Goal: Task Accomplishment & Management: Use online tool/utility

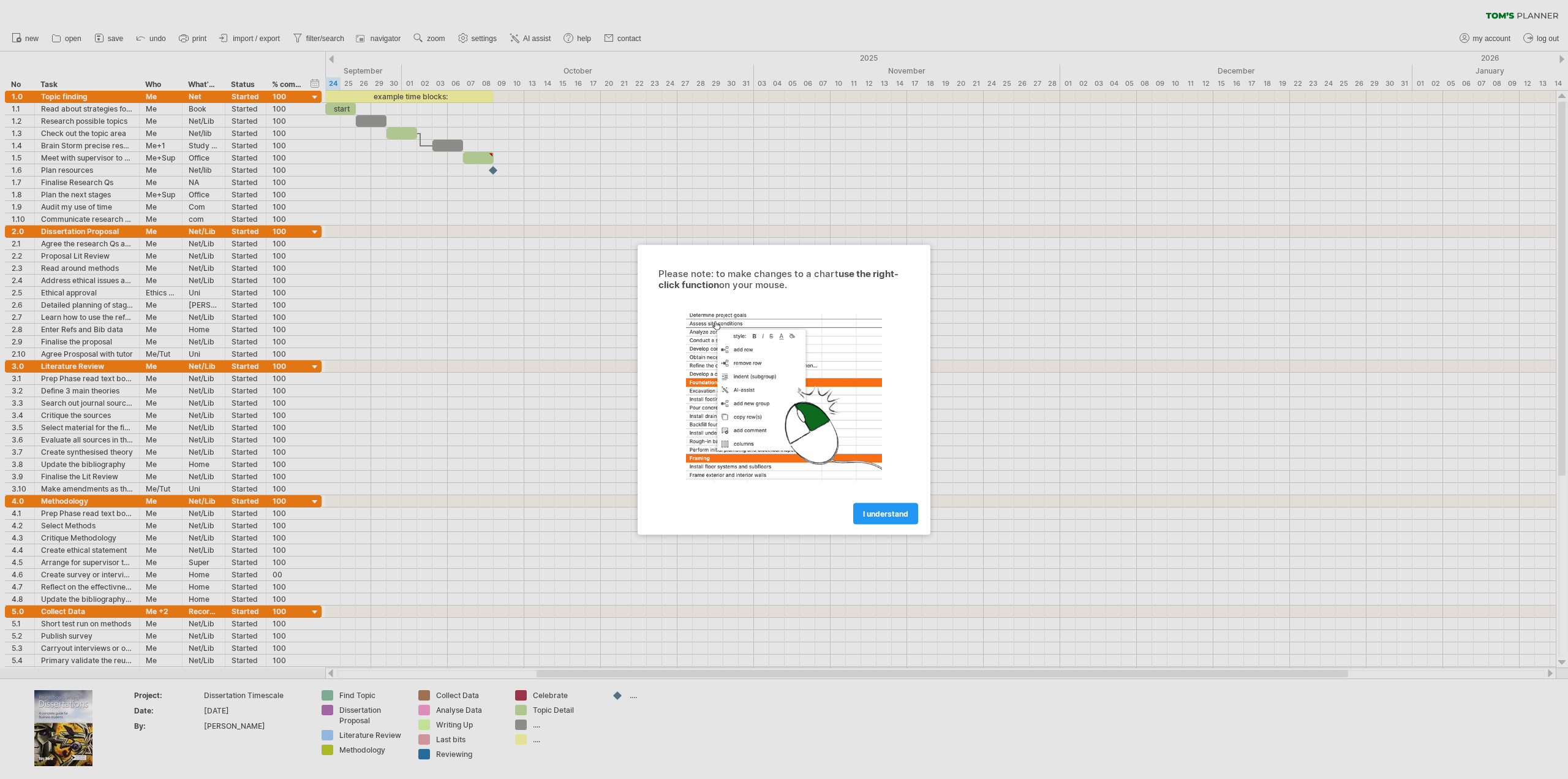
click at [876, 520] on link "I understand" at bounding box center [885, 513] width 65 height 21
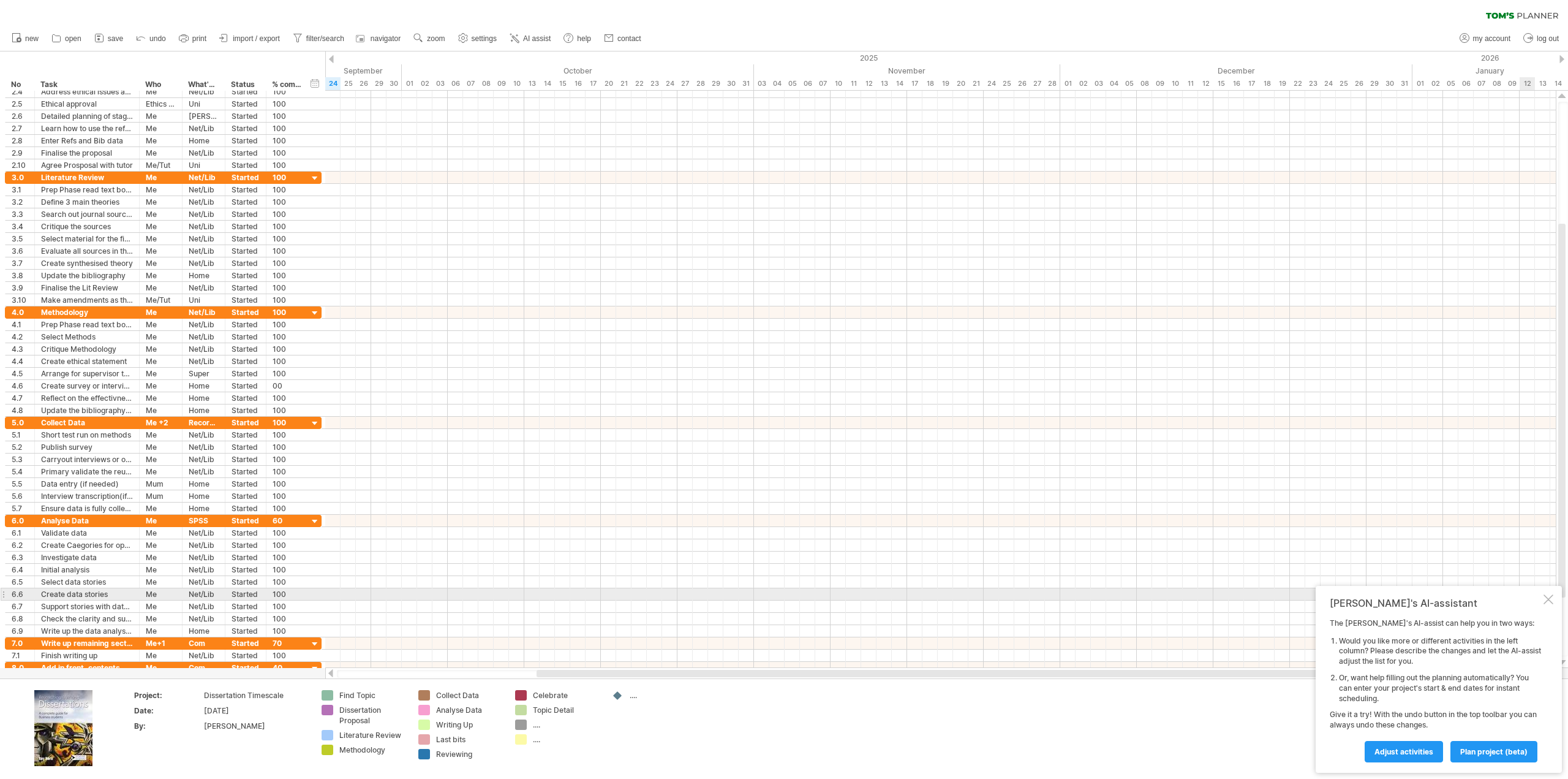
click at [1546, 592] on div "Tom's AI-assistant The Tom's AI-assist can help you in two ways: Would you like…" at bounding box center [1439, 679] width 246 height 187
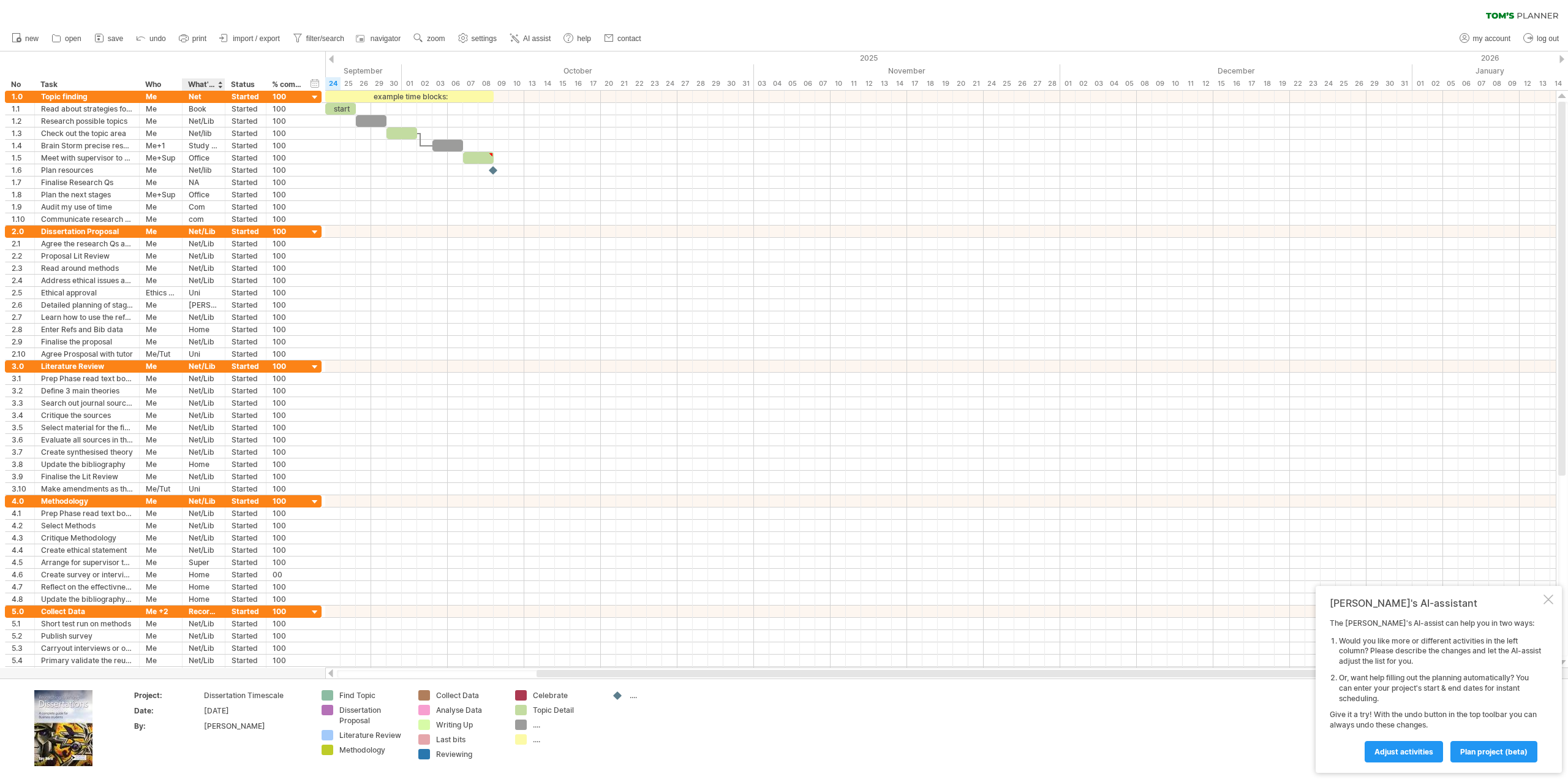
click at [201, 82] on div "What's needed" at bounding box center [203, 84] width 30 height 12
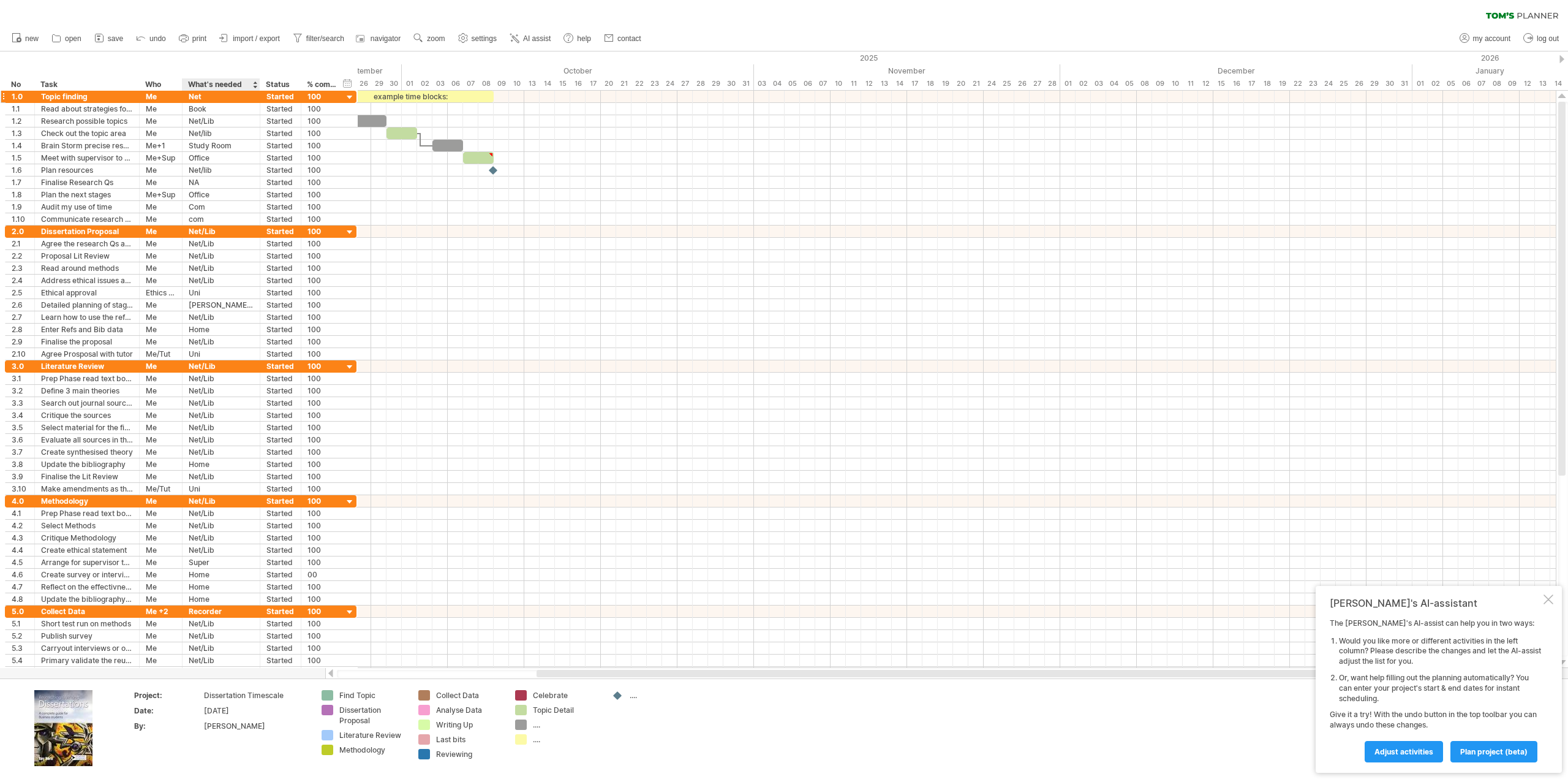
drag, startPoint x: 223, startPoint y: 86, endPoint x: 267, endPoint y: 94, distance: 44.7
click at [267, 94] on div "Trying to reach plan.tomsplanner.com Connected again... 0% clear filter new *" at bounding box center [784, 390] width 1568 height 779
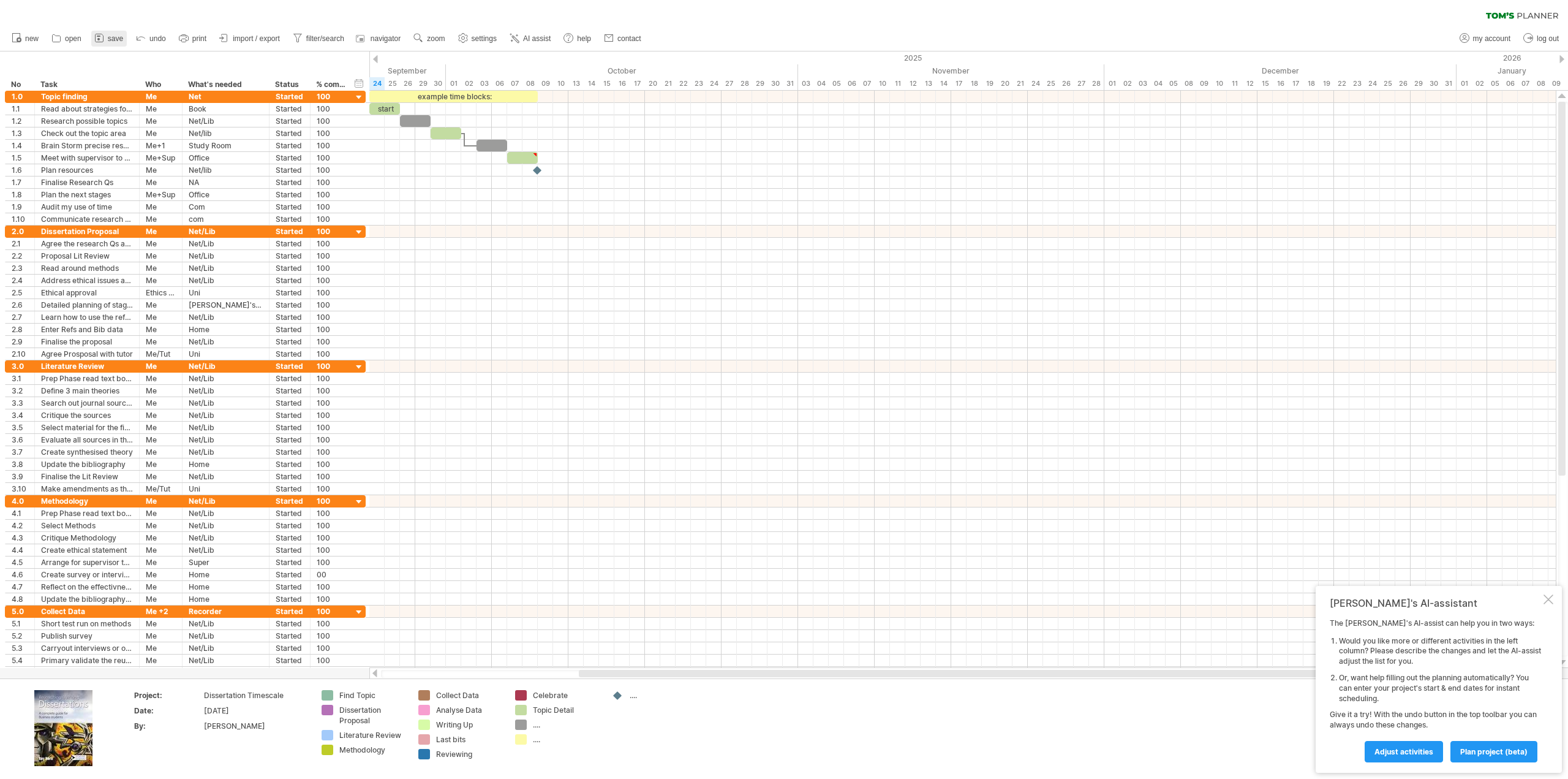
click at [115, 35] on span "save" at bounding box center [116, 38] width 15 height 8
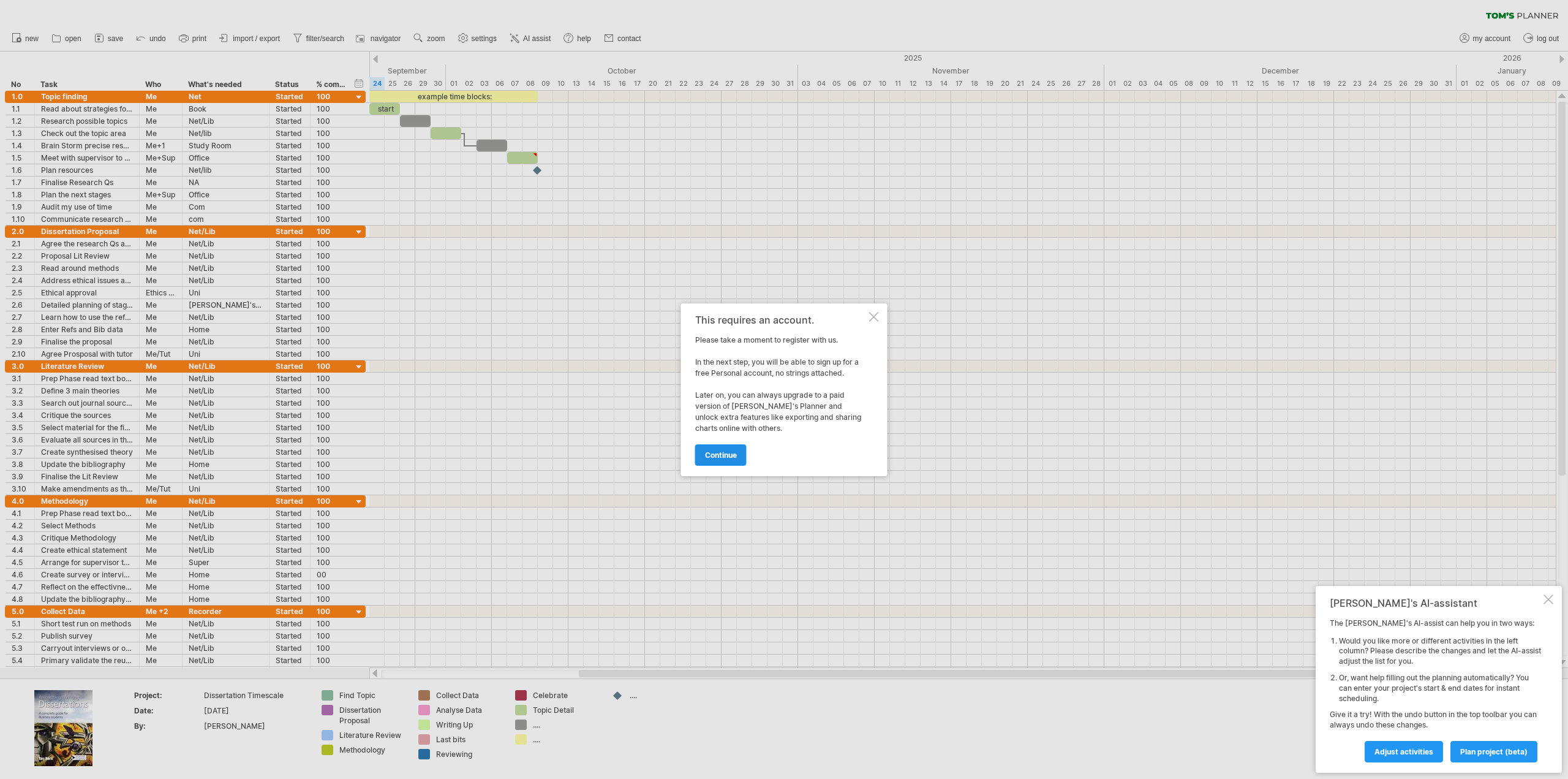
click at [728, 460] on link "continue" at bounding box center [721, 455] width 51 height 21
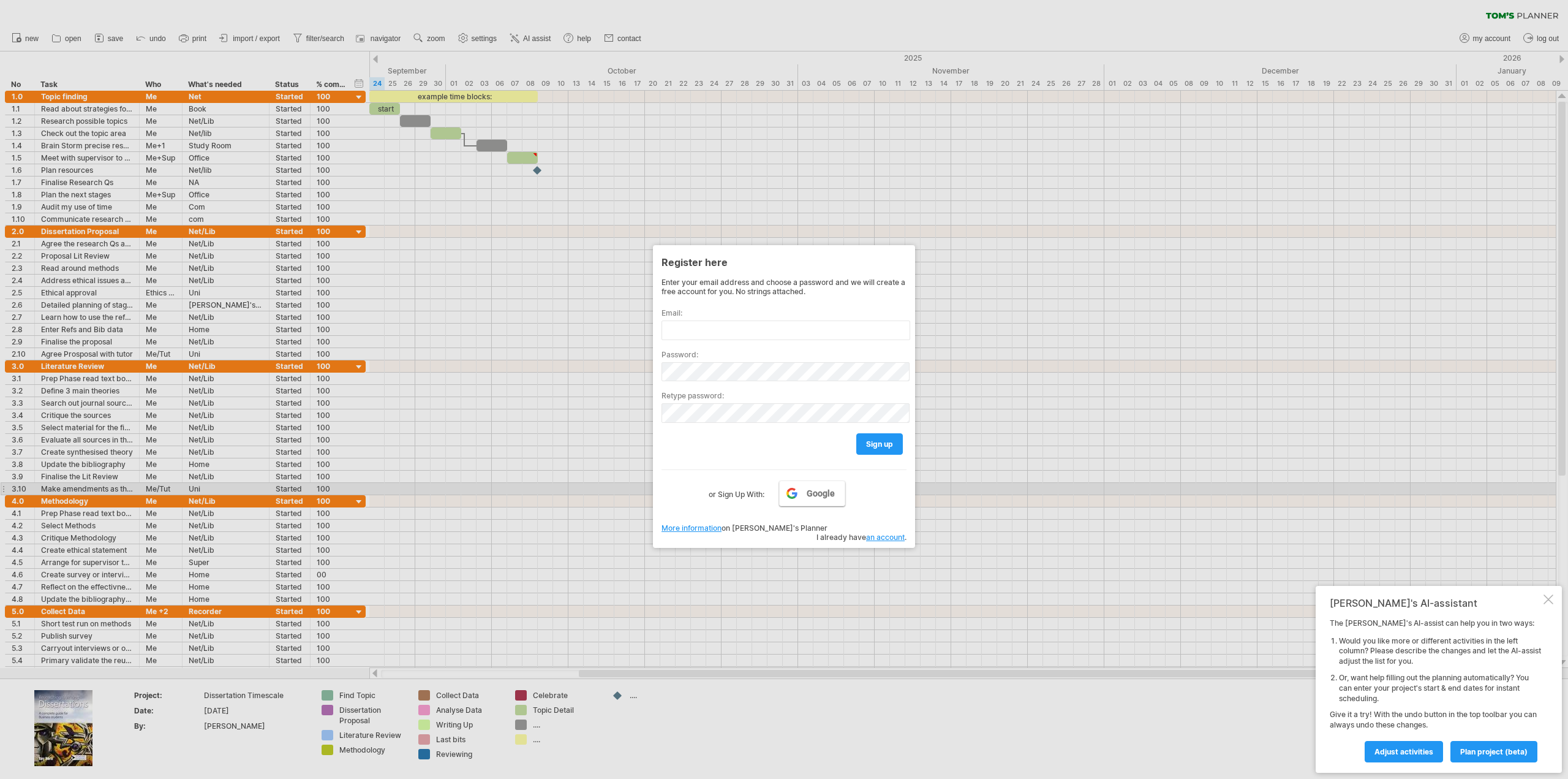
click at [805, 492] on link "Google" at bounding box center [812, 493] width 66 height 26
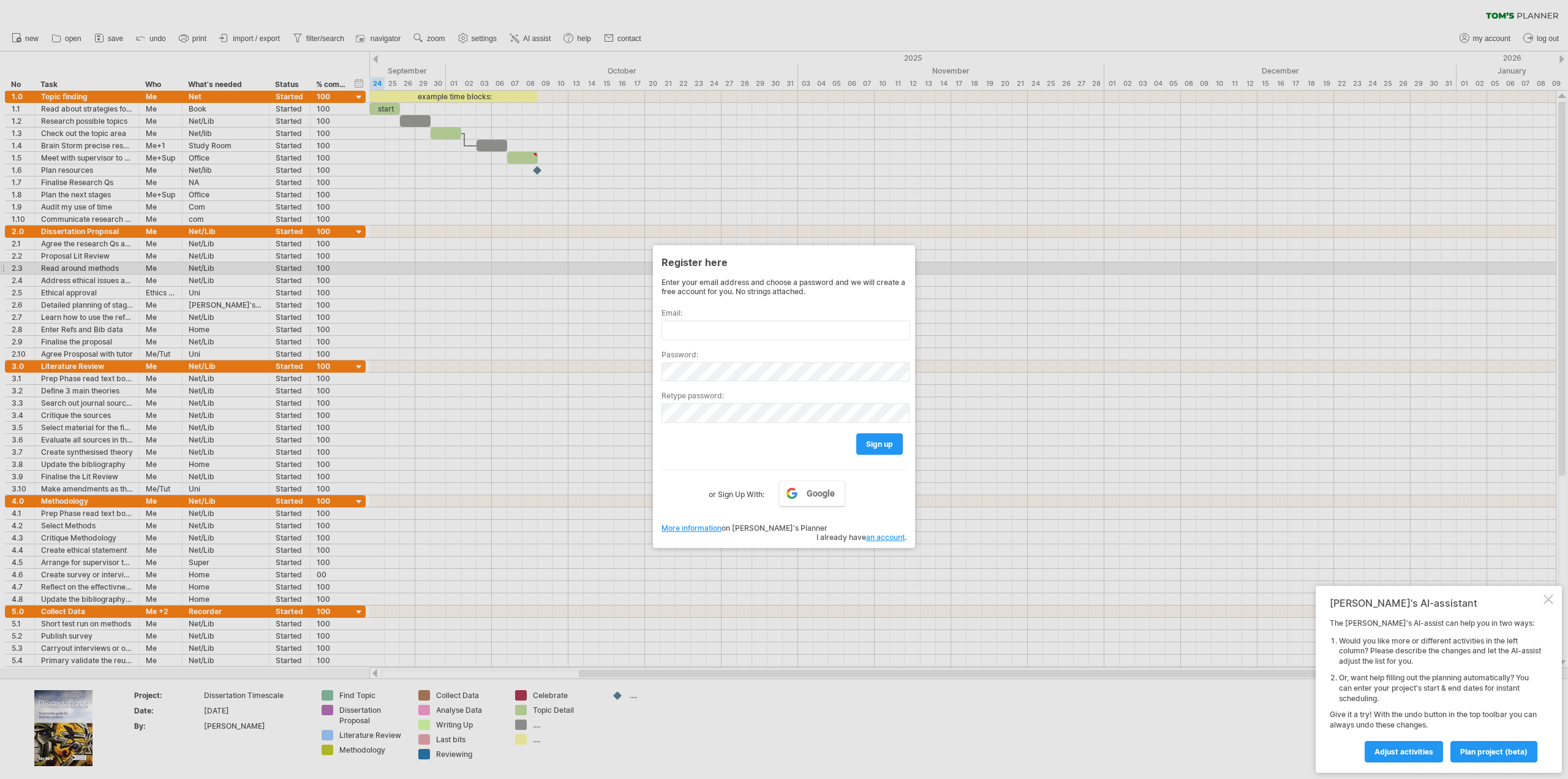
click at [1064, 223] on div at bounding box center [784, 390] width 1568 height 779
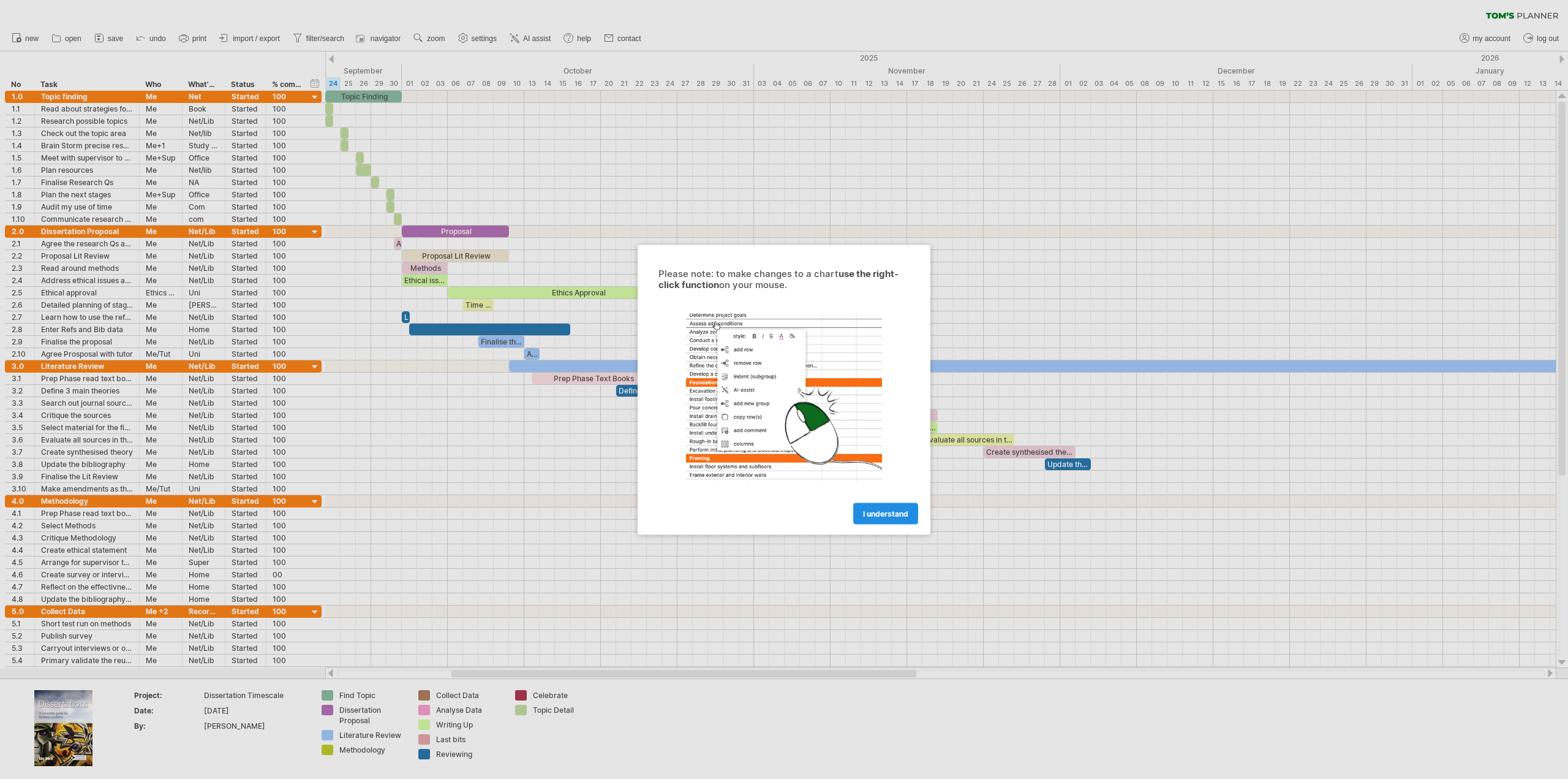
click at [883, 509] on span "I understand" at bounding box center [885, 513] width 45 height 9
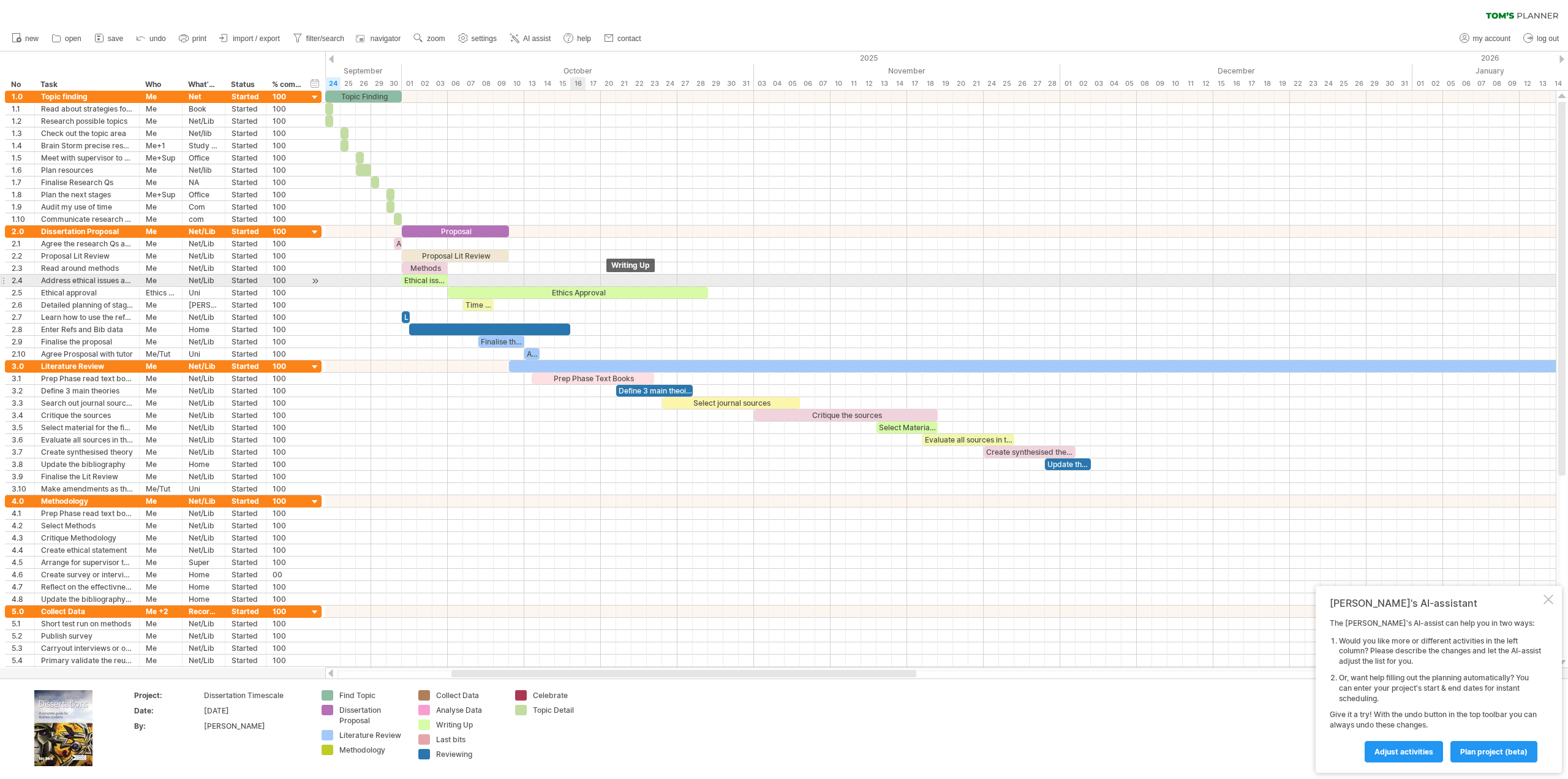
click at [584, 287] on div "Ethics Approval" at bounding box center [578, 293] width 261 height 12
click at [584, 287] on div "**********" at bounding box center [578, 292] width 261 height 11
